Goal: Information Seeking & Learning: Understand process/instructions

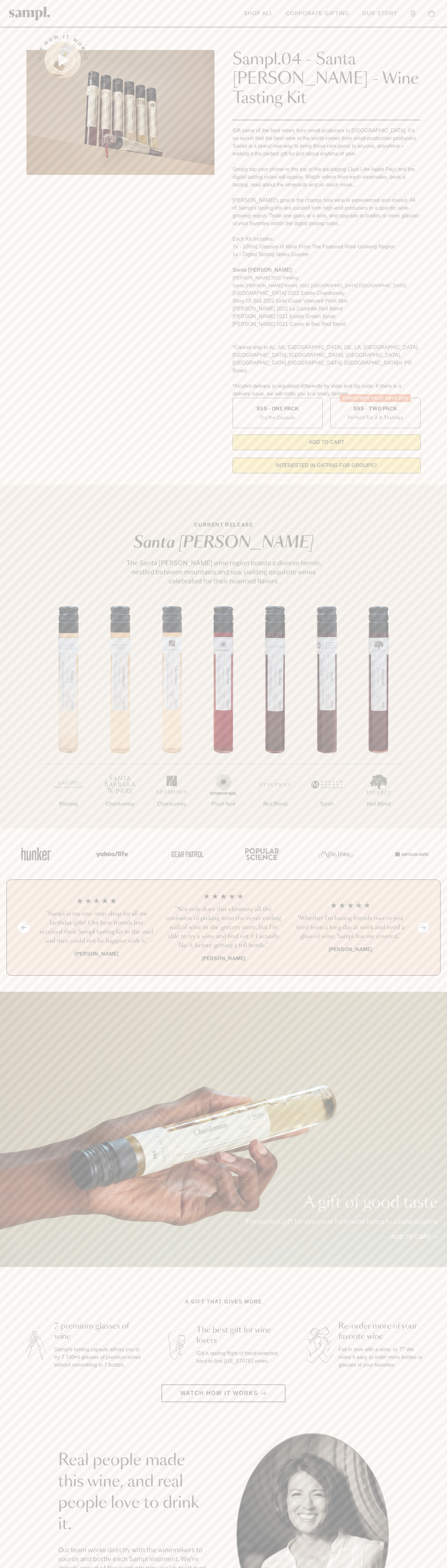
click at [395, 23] on header "Toggle navigation menu Shop All Corporate Gifting Our Story Account Story Shop …" at bounding box center [224, 13] width 447 height 27
click at [438, 164] on section "See how it works Sampl.04 - Santa [PERSON_NAME] - Wine Tasting Kit Gift some of…" at bounding box center [224, 252] width 447 height 453
click at [442, 1567] on html "Skip to main content Toggle navigation menu Shop All Corporate Gifting Our Stor…" at bounding box center [224, 1304] width 447 height 2608
click at [7, 169] on section "See how it works Sampl.04 - Santa [PERSON_NAME] - Wine Tasting Kit Gift some of…" at bounding box center [224, 252] width 447 height 453
